Goal: Check status

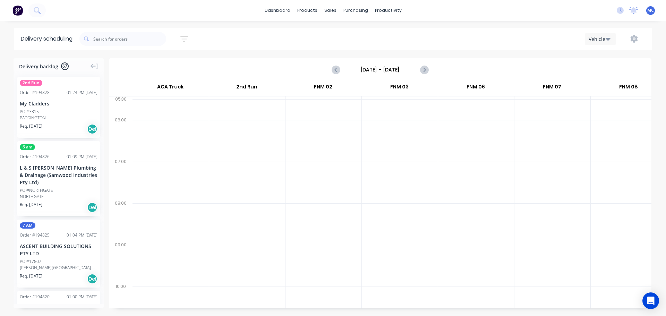
scroll to position [0, 0]
click at [187, 38] on icon "button" at bounding box center [184, 39] width 8 height 9
click at [154, 64] on input "[DATE] - [DATE]" at bounding box center [152, 65] width 65 height 10
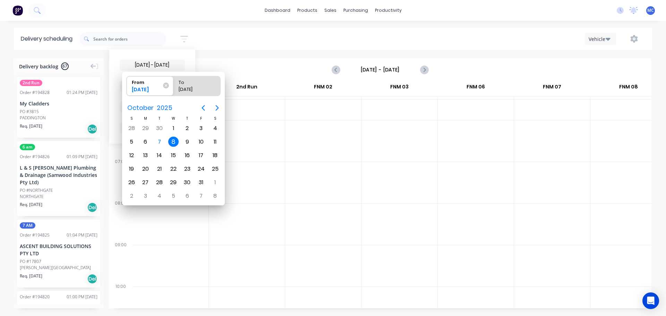
click at [173, 142] on div "8" at bounding box center [173, 142] width 10 height 10
radio input "false"
radio input "true"
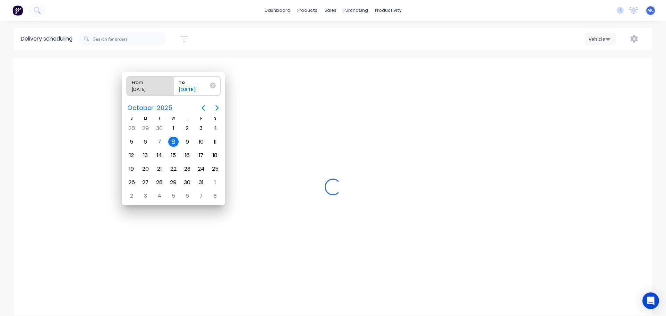
click at [173, 142] on div "8" at bounding box center [173, 142] width 10 height 10
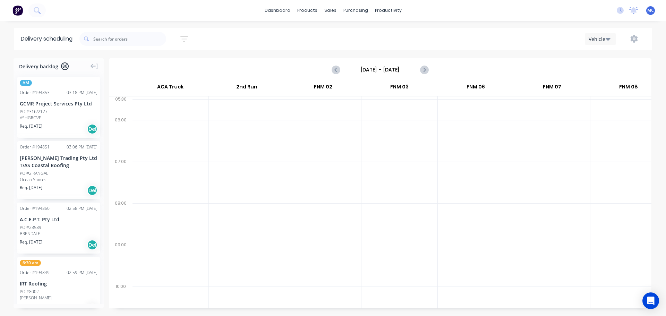
click at [188, 38] on icon "button" at bounding box center [184, 39] width 8 height 9
click at [149, 67] on input "[DATE] - [DATE]" at bounding box center [152, 65] width 65 height 10
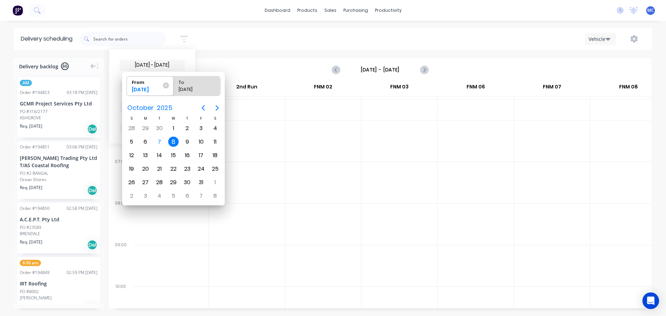
click at [173, 141] on div "8" at bounding box center [173, 142] width 10 height 10
radio input "false"
radio input "true"
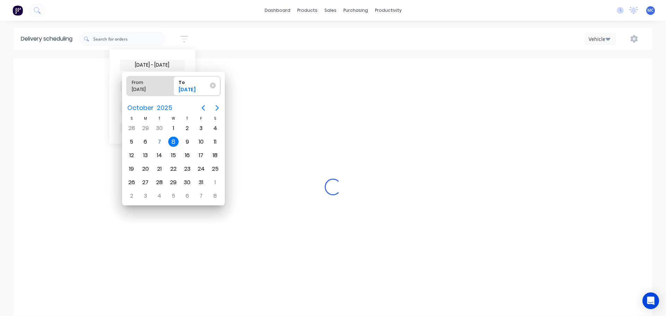
click at [173, 141] on div "8" at bounding box center [173, 142] width 10 height 10
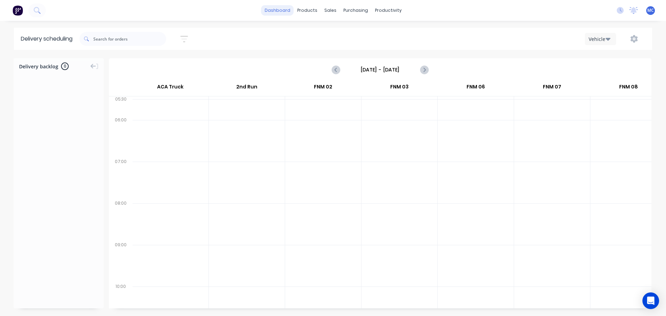
click at [283, 10] on link "dashboard" at bounding box center [277, 10] width 33 height 10
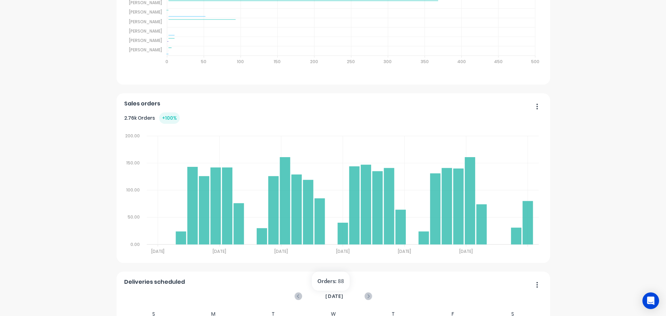
scroll to position [36, 0]
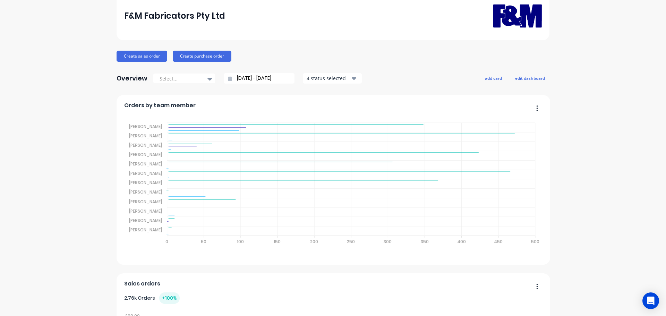
click at [255, 78] on input "[DATE] - [DATE]" at bounding box center [262, 78] width 60 height 10
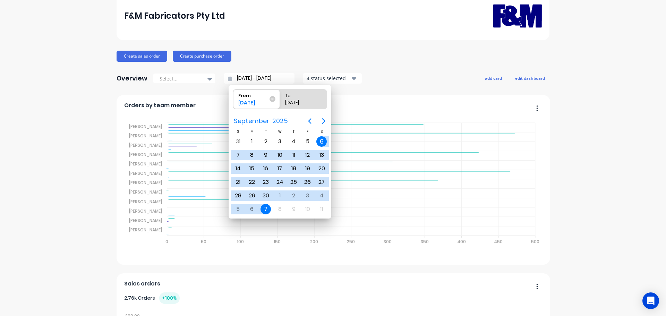
click at [265, 208] on div "7" at bounding box center [266, 209] width 10 height 10
type input "[DATE] - [DATE]"
radio input "false"
radio input "true"
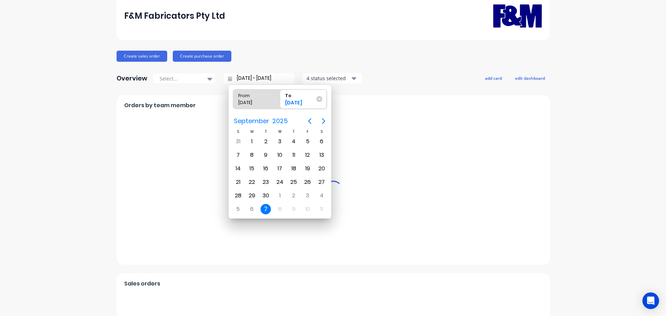
click at [265, 208] on div "7" at bounding box center [266, 209] width 10 height 10
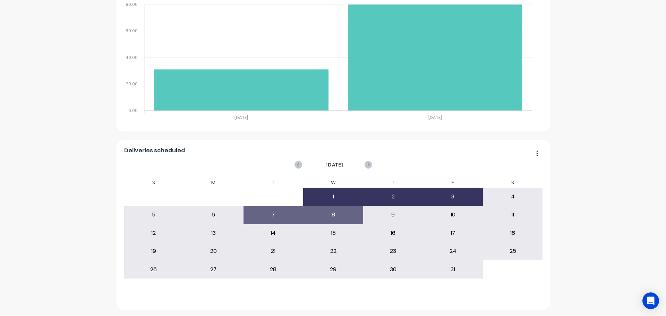
scroll to position [348, 0]
